Goal: Information Seeking & Learning: Learn about a topic

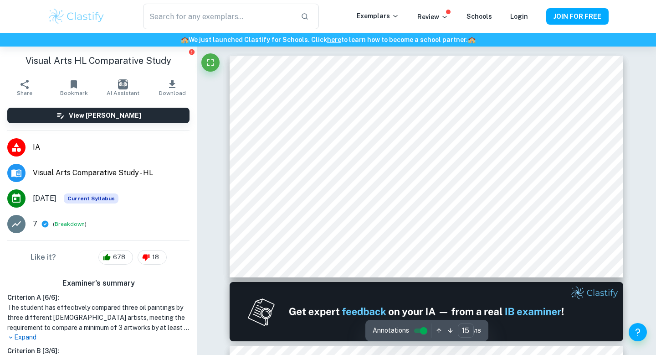
scroll to position [3489, 0]
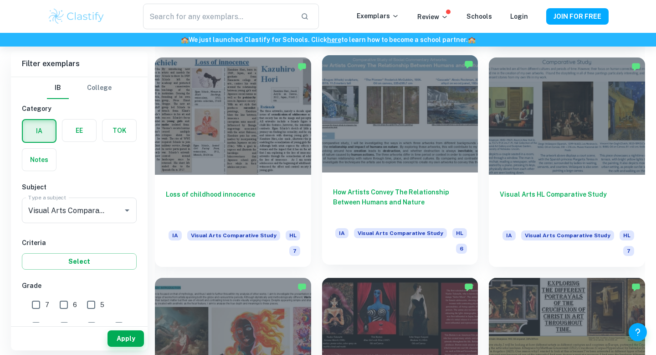
scroll to position [867, 0]
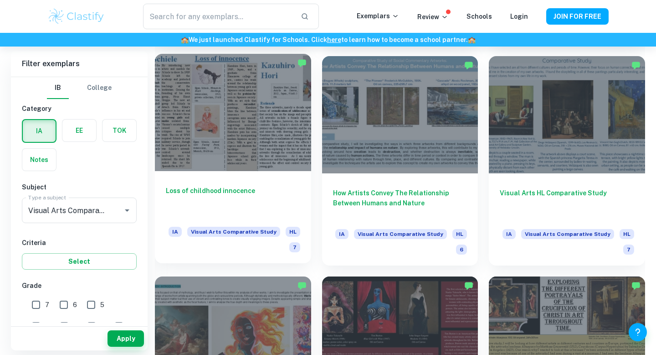
click at [255, 136] on div at bounding box center [233, 112] width 156 height 117
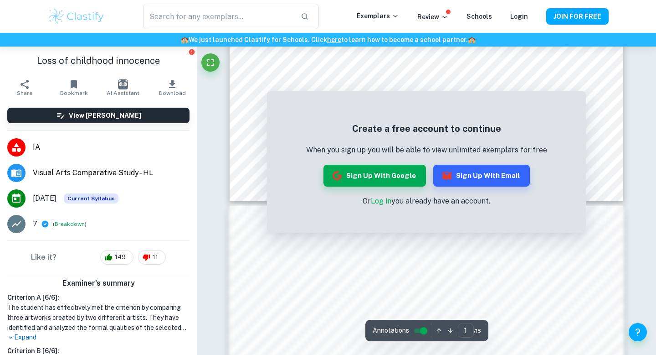
scroll to position [77, 0]
click at [628, 149] on div "Correct Criterion A If the student did not compare a minimum of 3 artworks by a…" at bounding box center [426, 230] width 459 height 520
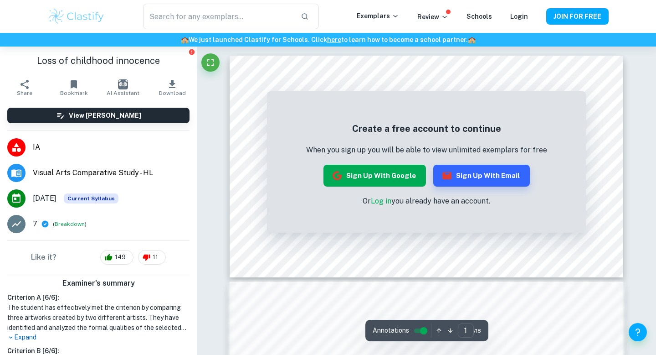
click at [375, 180] on button "Sign up with Google" at bounding box center [375, 176] width 103 height 22
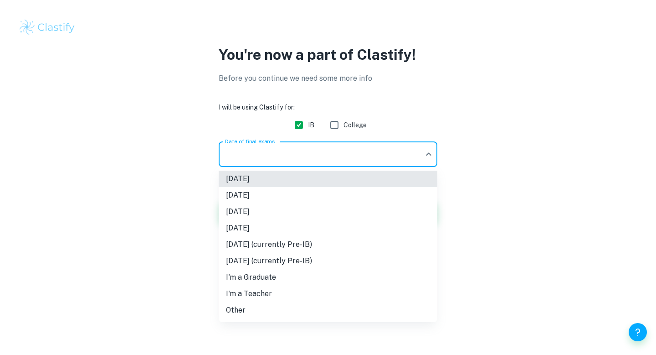
click at [364, 160] on body "We value your privacy We use cookies to enhance your browsing experience, serve…" at bounding box center [328, 177] width 656 height 355
click at [318, 218] on li "[DATE]" at bounding box center [328, 211] width 219 height 16
type input "M26"
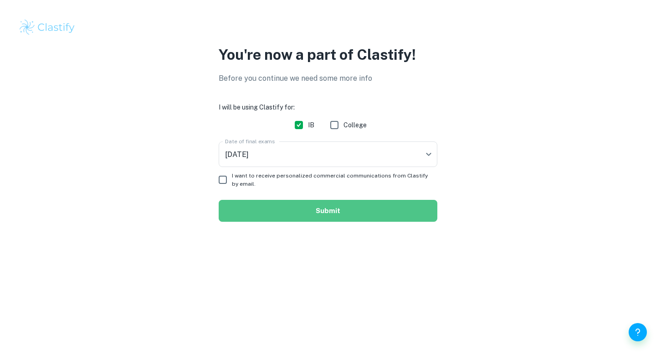
click at [317, 213] on button "Submit" at bounding box center [328, 211] width 219 height 22
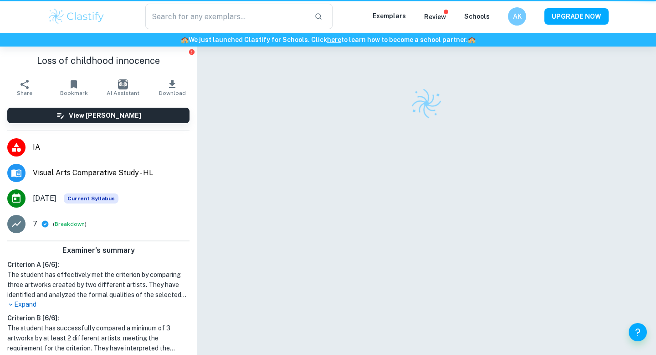
click at [313, 214] on div at bounding box center [427, 212] width 394 height 333
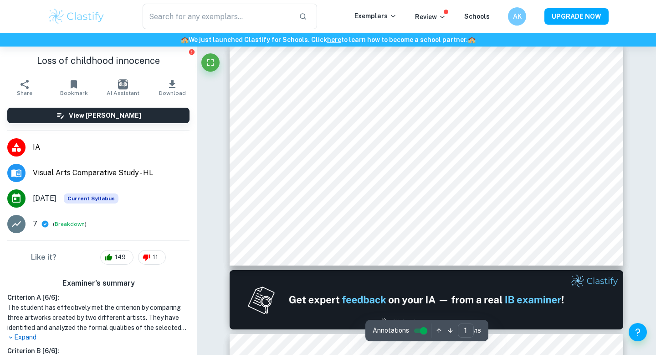
scroll to position [12, 0]
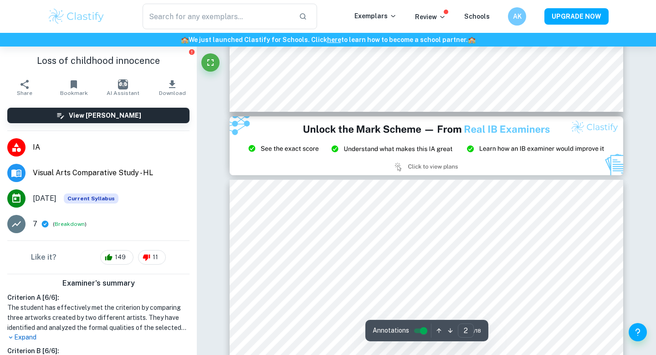
type input "3"
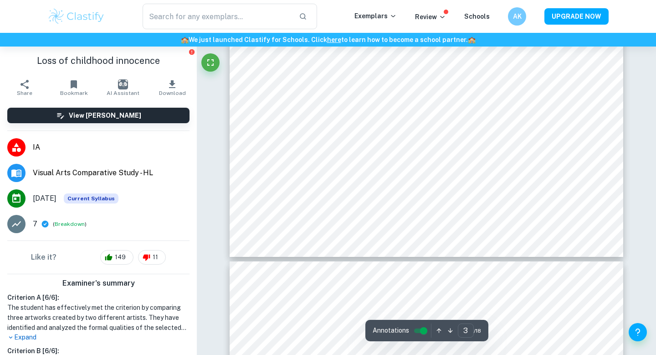
scroll to position [600, 0]
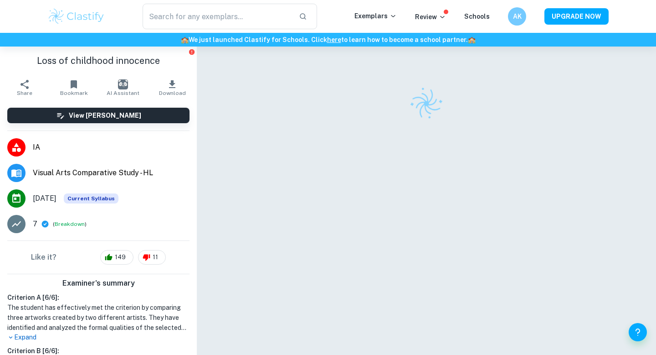
scroll to position [46, 0]
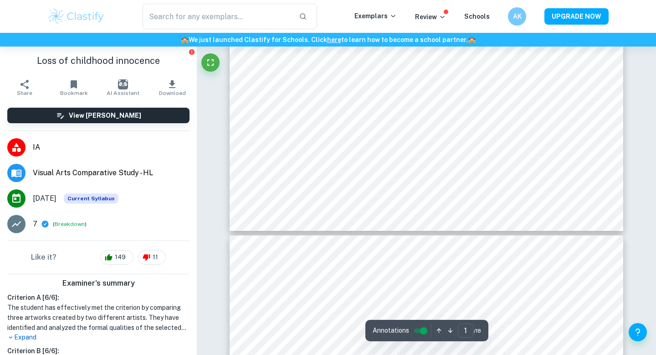
click at [71, 11] on img at bounding box center [76, 16] width 58 height 18
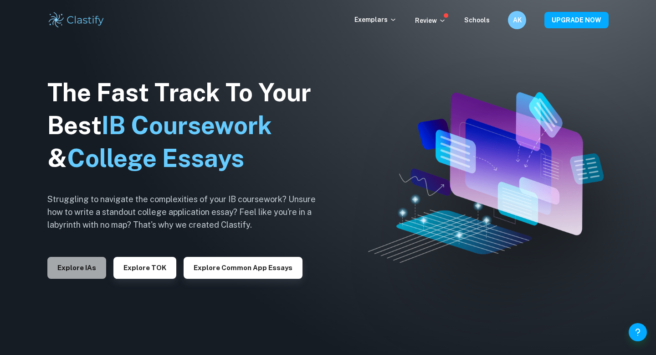
click at [86, 272] on button "Explore IAs" at bounding box center [76, 268] width 59 height 22
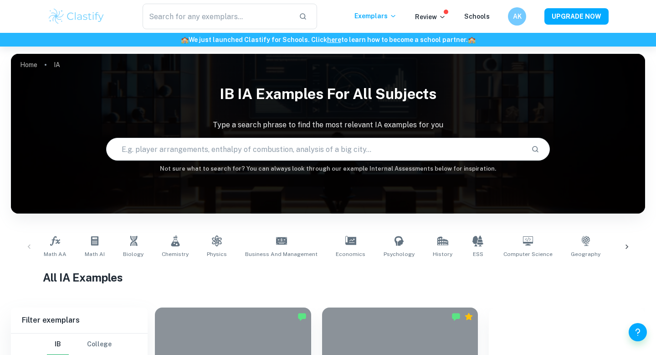
click at [223, 154] on input "text" at bounding box center [315, 149] width 417 height 26
type input "visual arts"
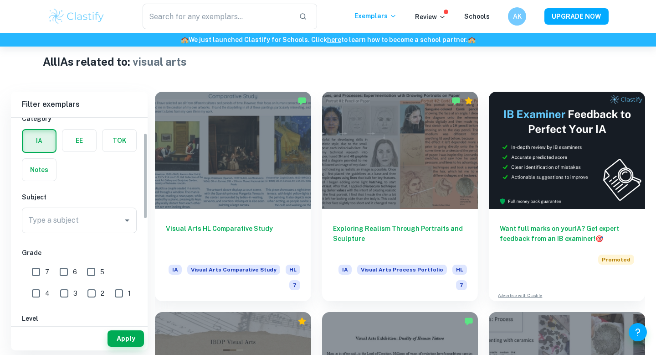
scroll to position [37, 0]
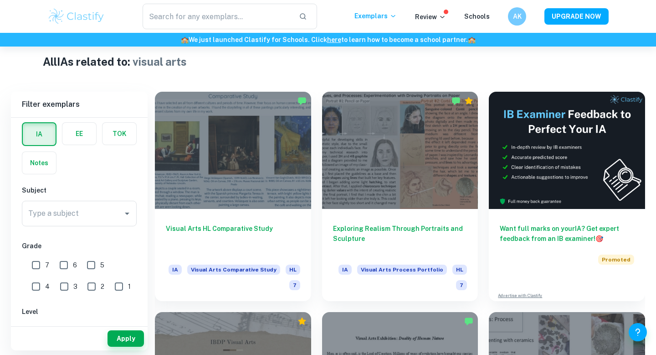
click at [36, 263] on input "7" at bounding box center [36, 265] width 18 height 18
checkbox input "true"
click at [61, 263] on input "6" at bounding box center [64, 265] width 18 height 18
checkbox input "true"
click at [129, 335] on button "Apply" at bounding box center [126, 338] width 36 height 16
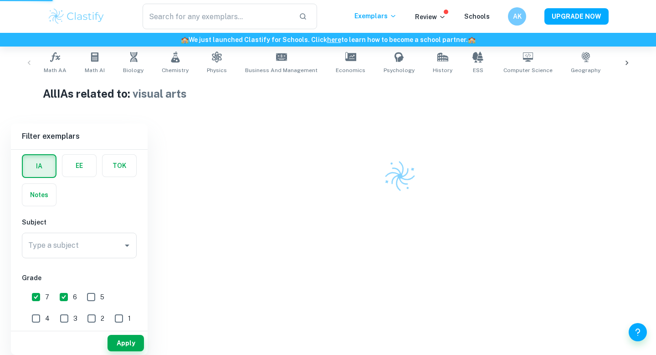
scroll to position [147, 0]
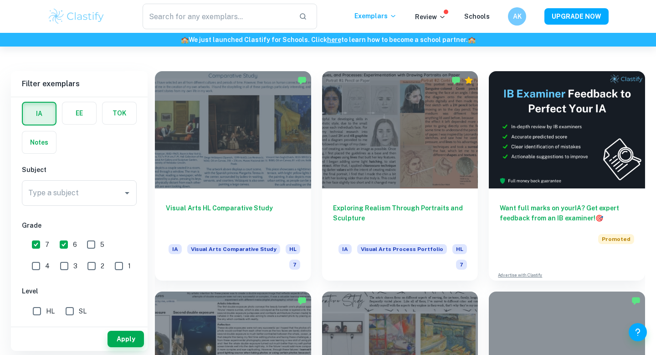
scroll to position [237, 0]
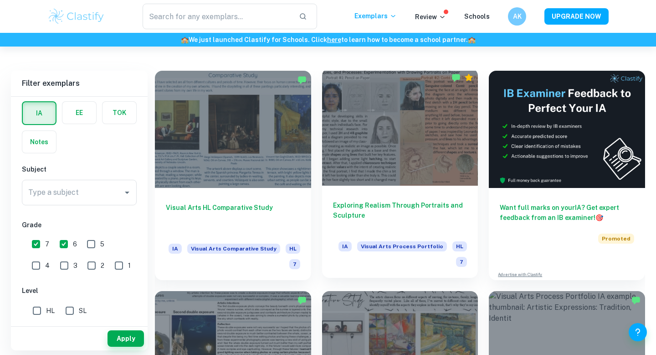
click at [451, 139] on div at bounding box center [400, 126] width 156 height 117
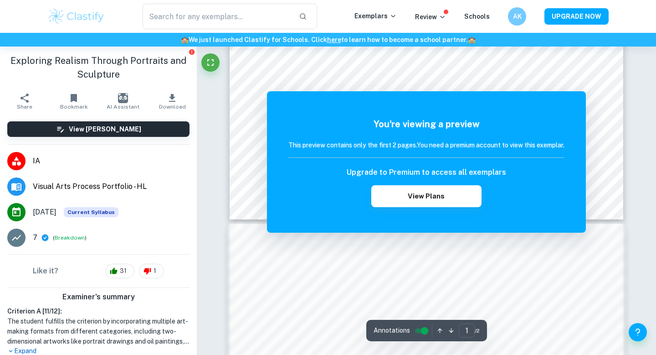
scroll to position [57, 0]
click at [423, 202] on button "View Plans" at bounding box center [426, 196] width 110 height 22
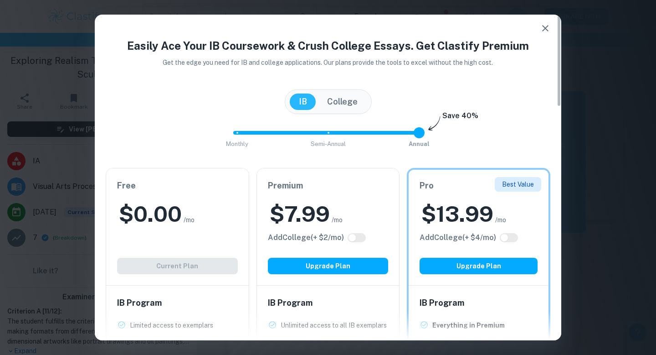
click at [172, 213] on h2 "$ 0.00" at bounding box center [150, 213] width 63 height 29
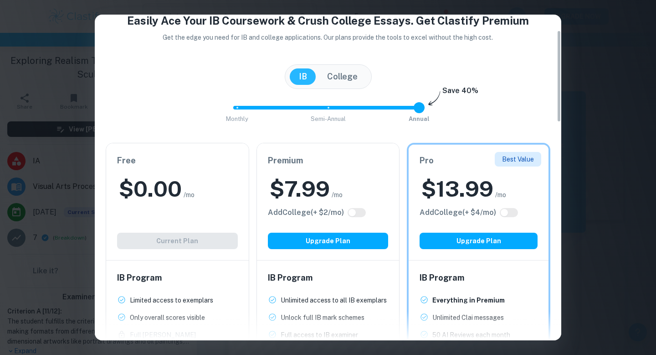
scroll to position [0, 0]
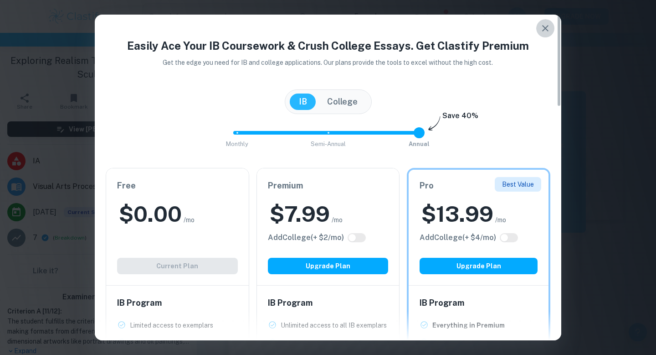
click at [544, 30] on icon "button" at bounding box center [545, 28] width 6 height 6
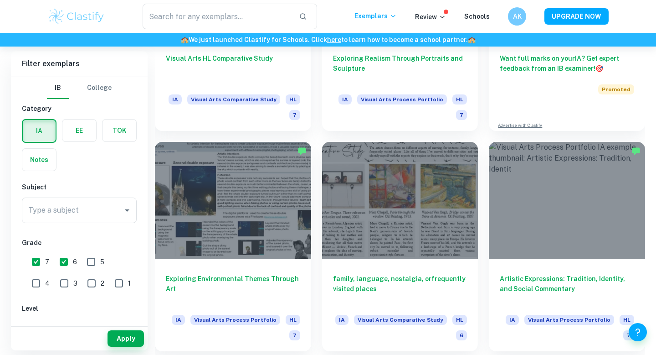
scroll to position [413, 0]
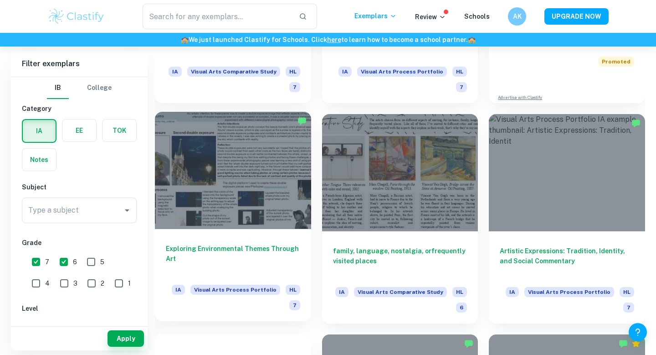
click at [260, 194] on div at bounding box center [233, 170] width 156 height 117
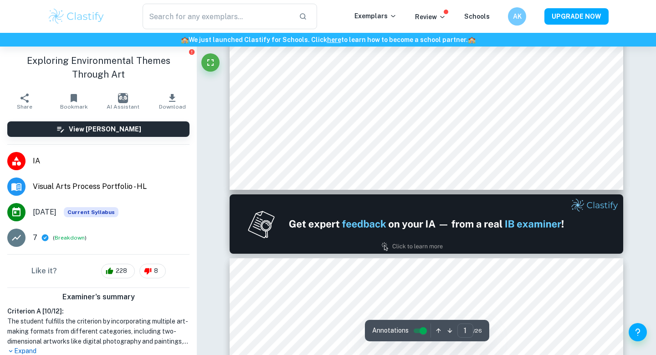
type input "2"
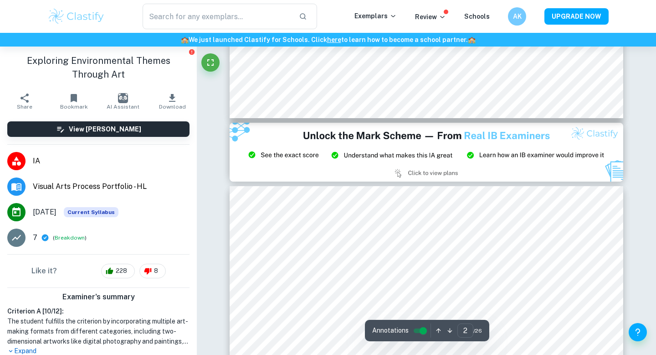
scroll to position [453, 0]
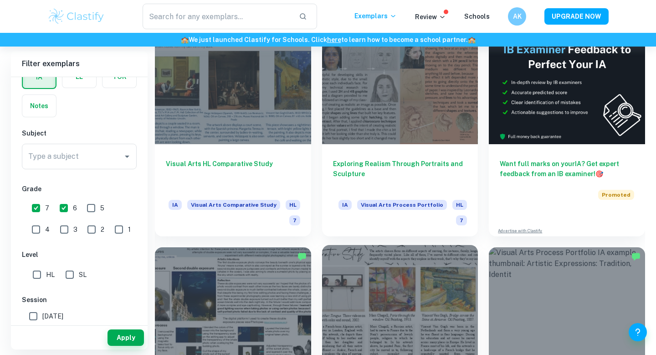
scroll to position [221, 0]
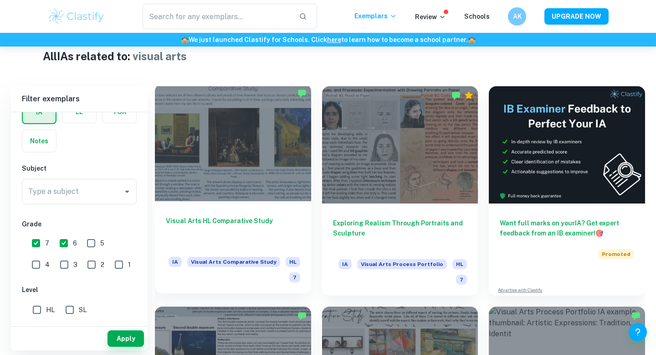
click at [208, 143] on div at bounding box center [233, 142] width 156 height 117
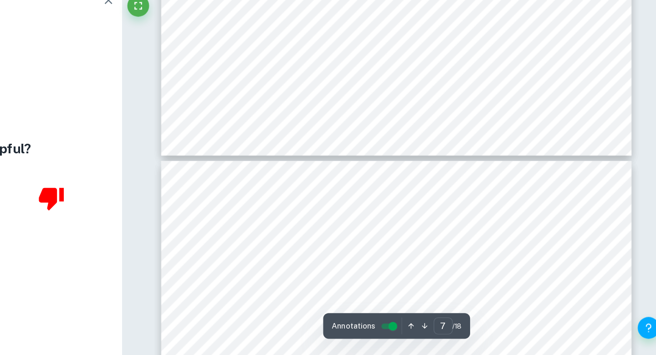
scroll to position [1575, 0]
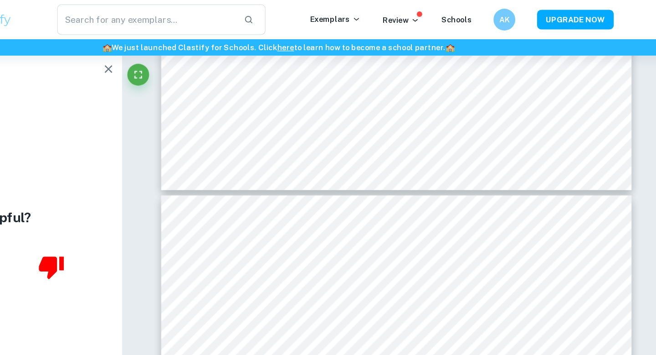
type input "6"
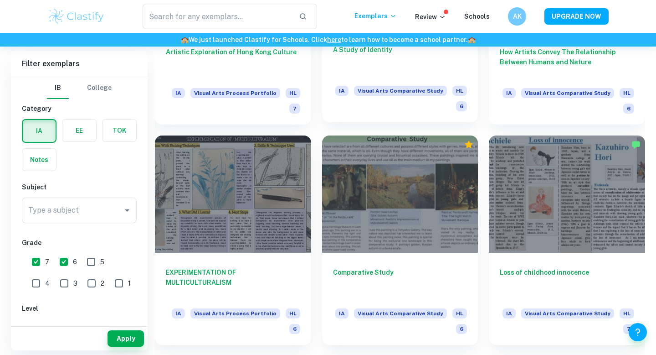
scroll to position [1055, 0]
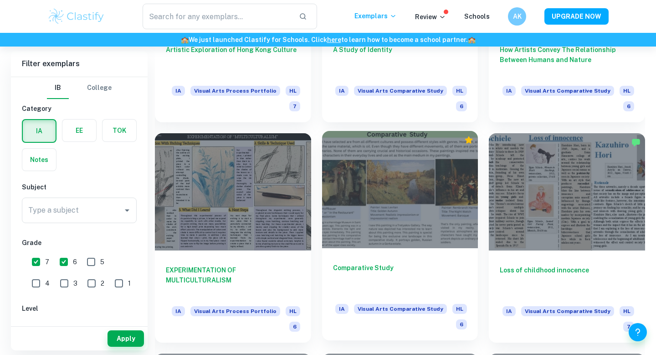
click at [418, 211] on div at bounding box center [400, 189] width 156 height 117
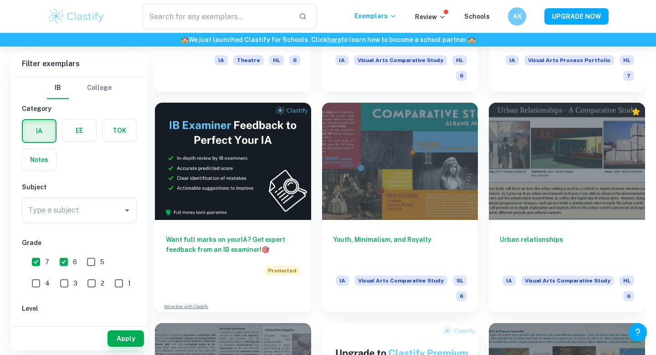
scroll to position [1526, 0]
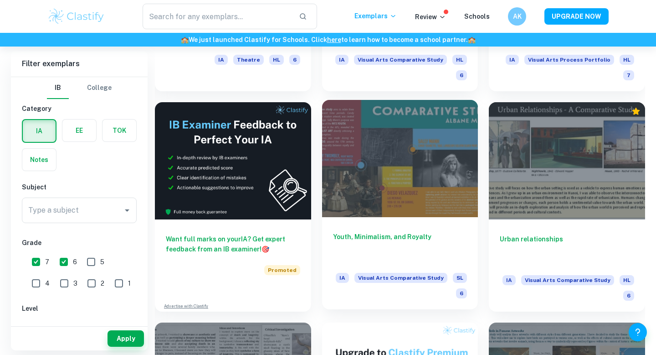
click at [427, 168] on div at bounding box center [400, 158] width 156 height 117
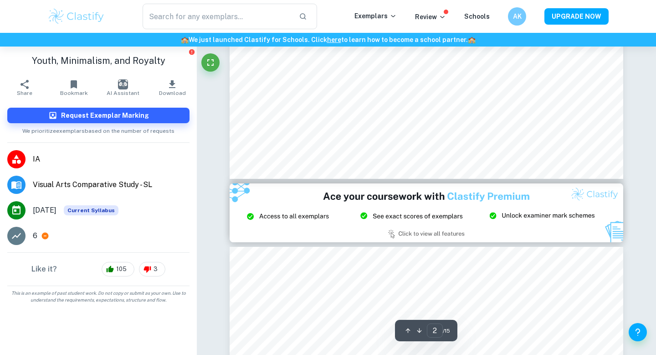
type input "3"
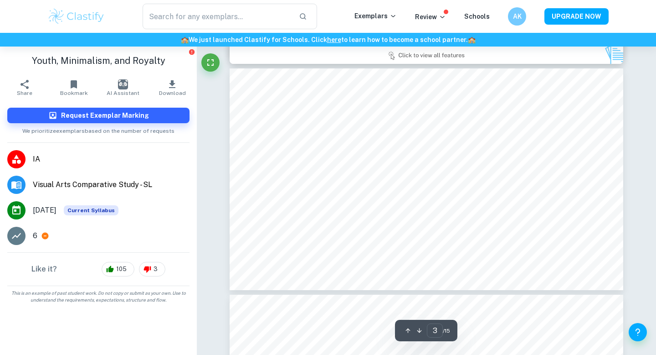
scroll to position [567, 0]
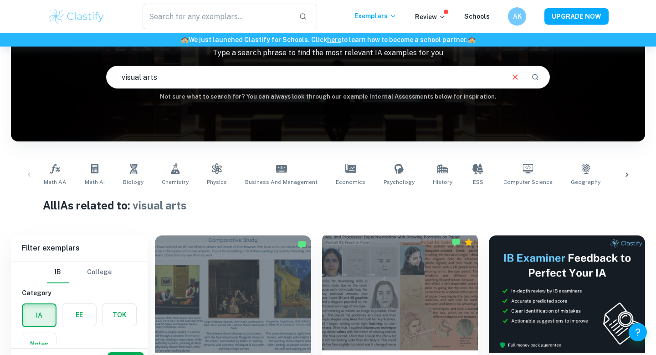
scroll to position [157, 0]
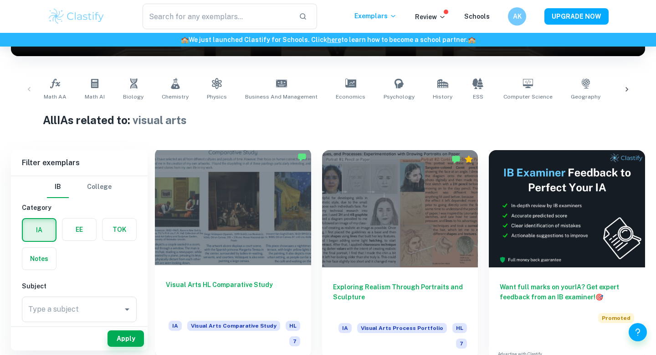
click at [271, 209] on div at bounding box center [233, 206] width 156 height 117
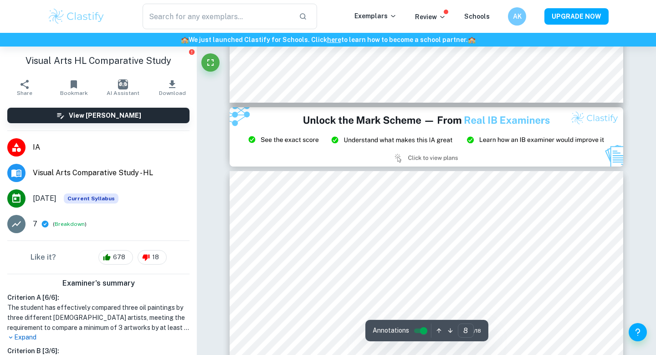
type input "9"
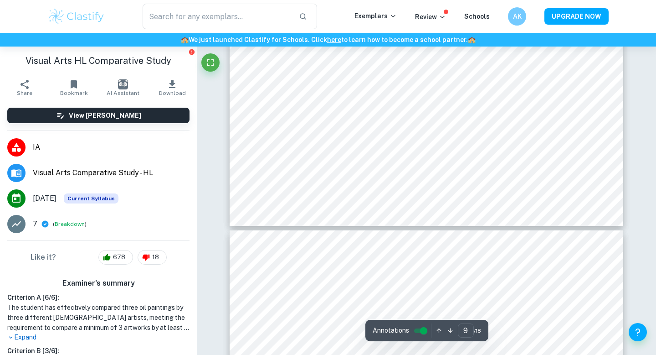
scroll to position [2054, 0]
